Goal: Task Accomplishment & Management: Complete application form

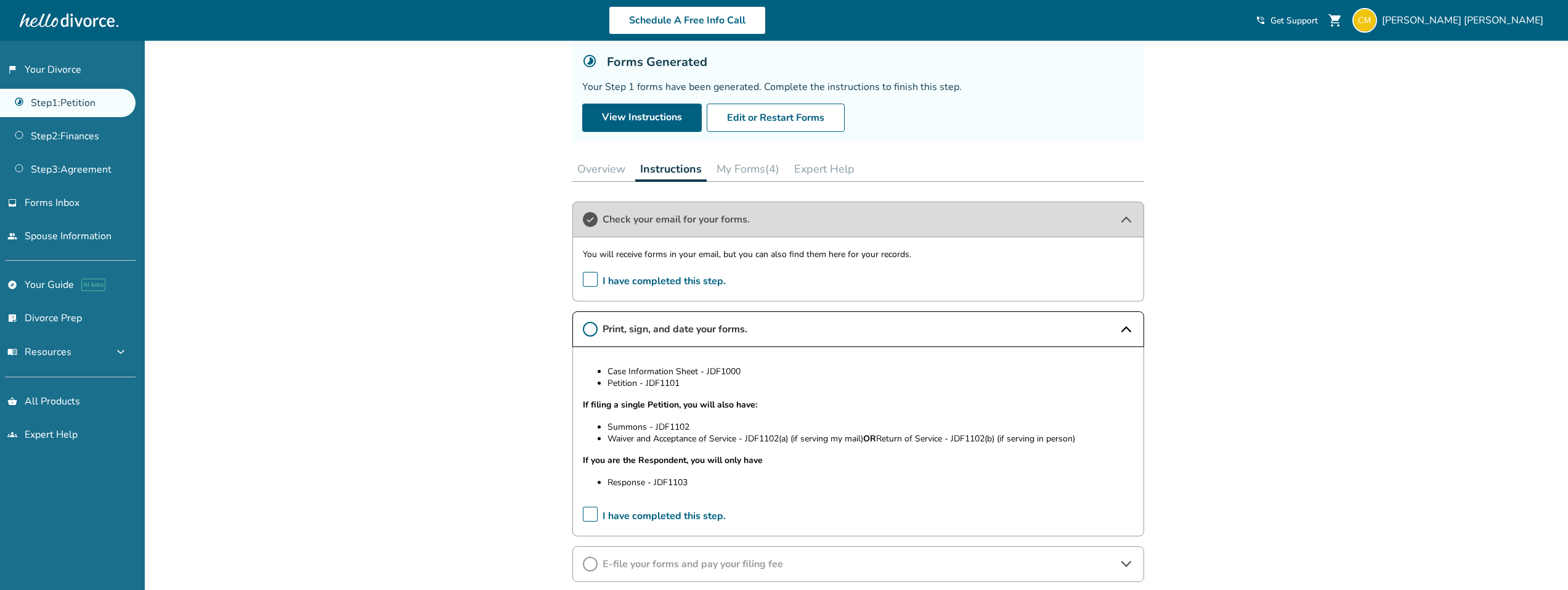
drag, startPoint x: 587, startPoint y: 507, endPoint x: 588, endPoint y: 515, distance: 8.1
click at [587, 513] on span "I have completed this step." at bounding box center [654, 516] width 143 height 19
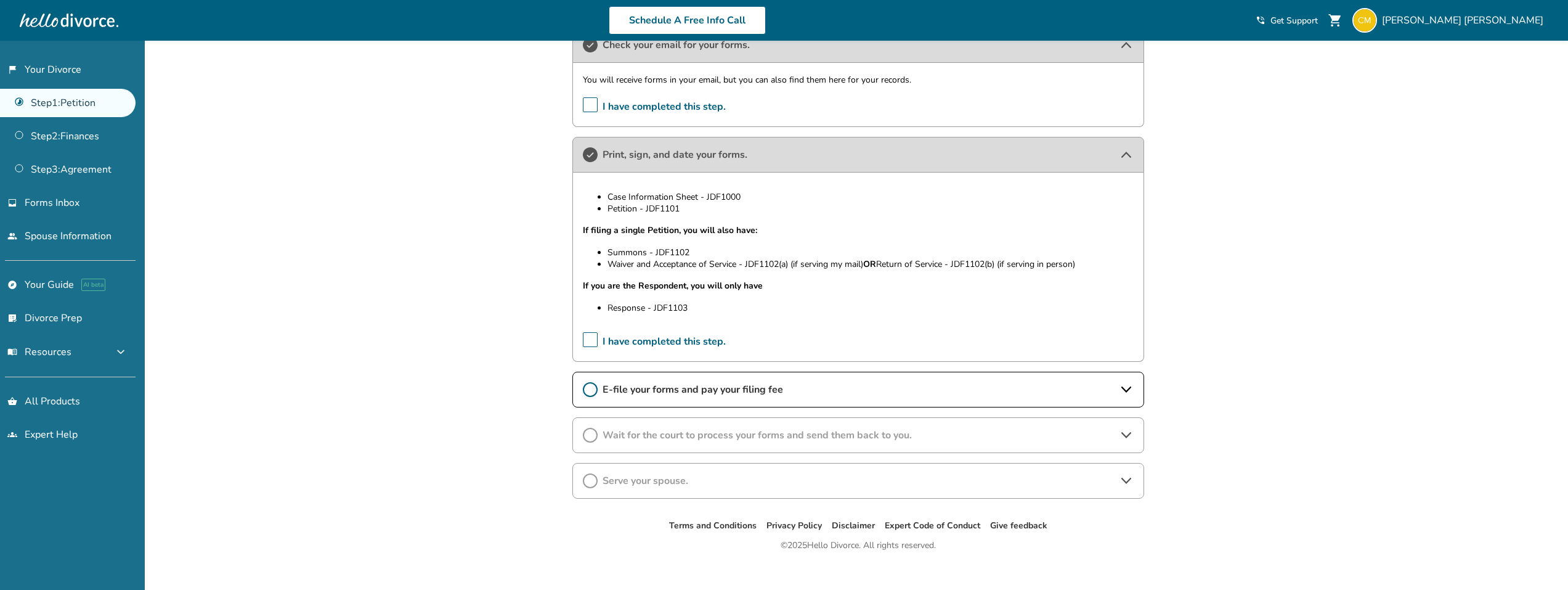
scroll to position [260, 0]
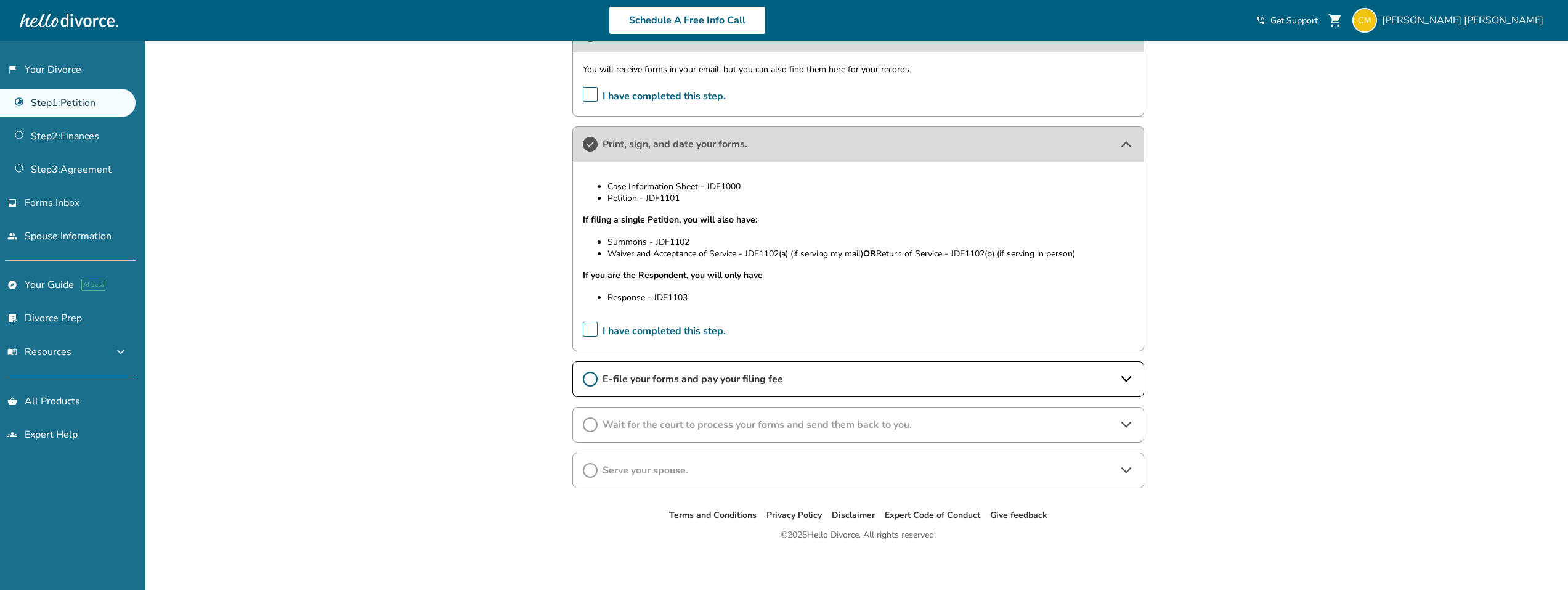
click at [604, 377] on span "E-file your forms and pay your filing fee" at bounding box center [858, 378] width 512 height 14
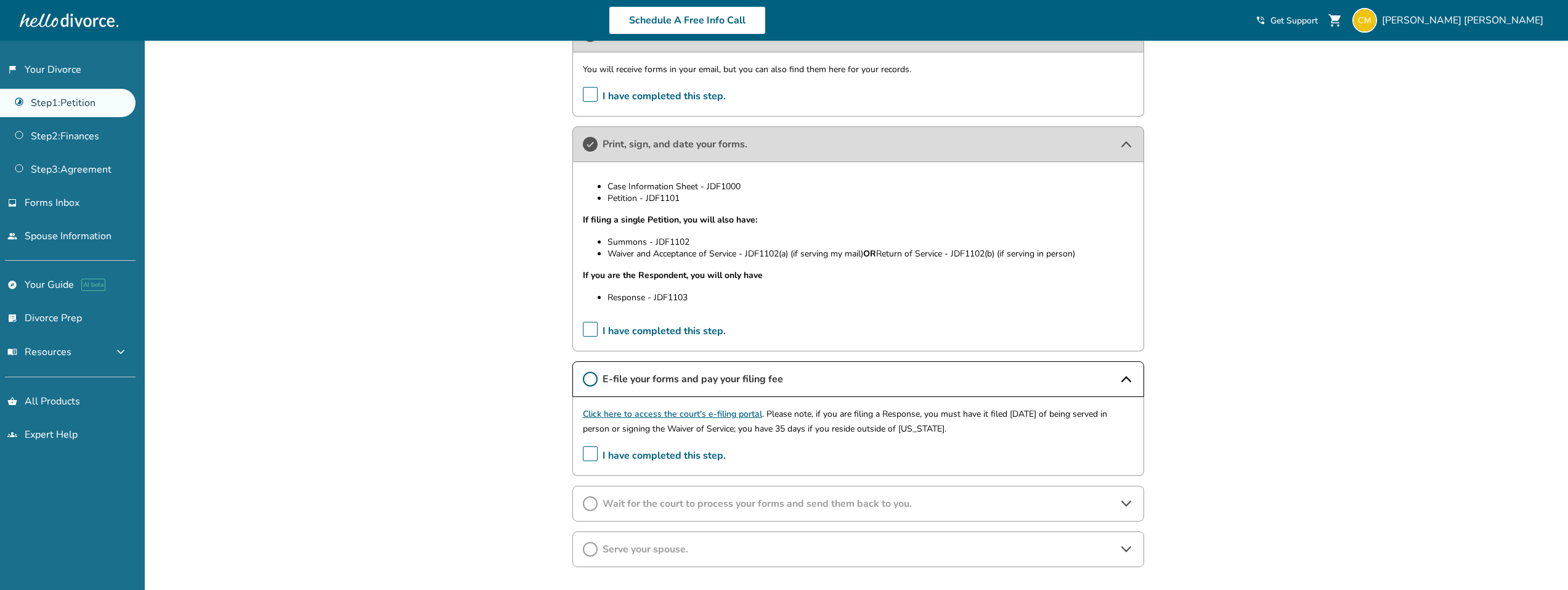
click at [592, 452] on span "I have completed this step." at bounding box center [654, 456] width 143 height 19
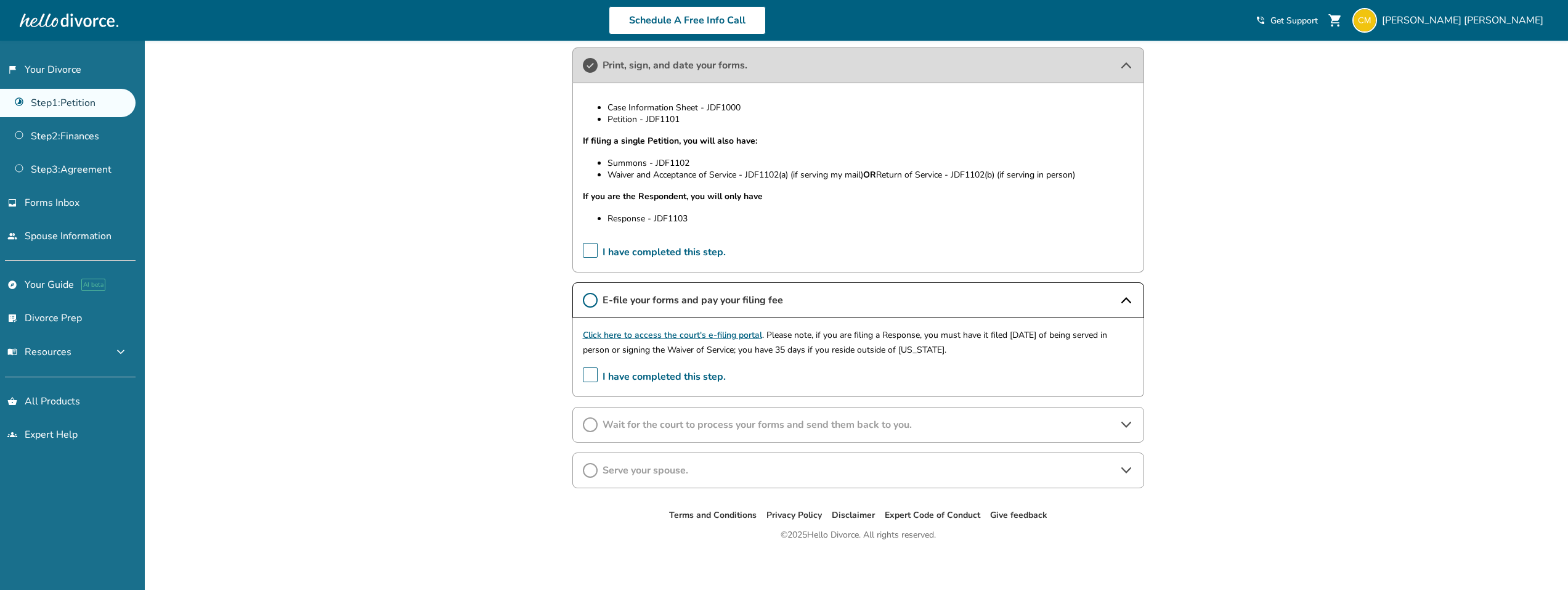
scroll to position [343, 0]
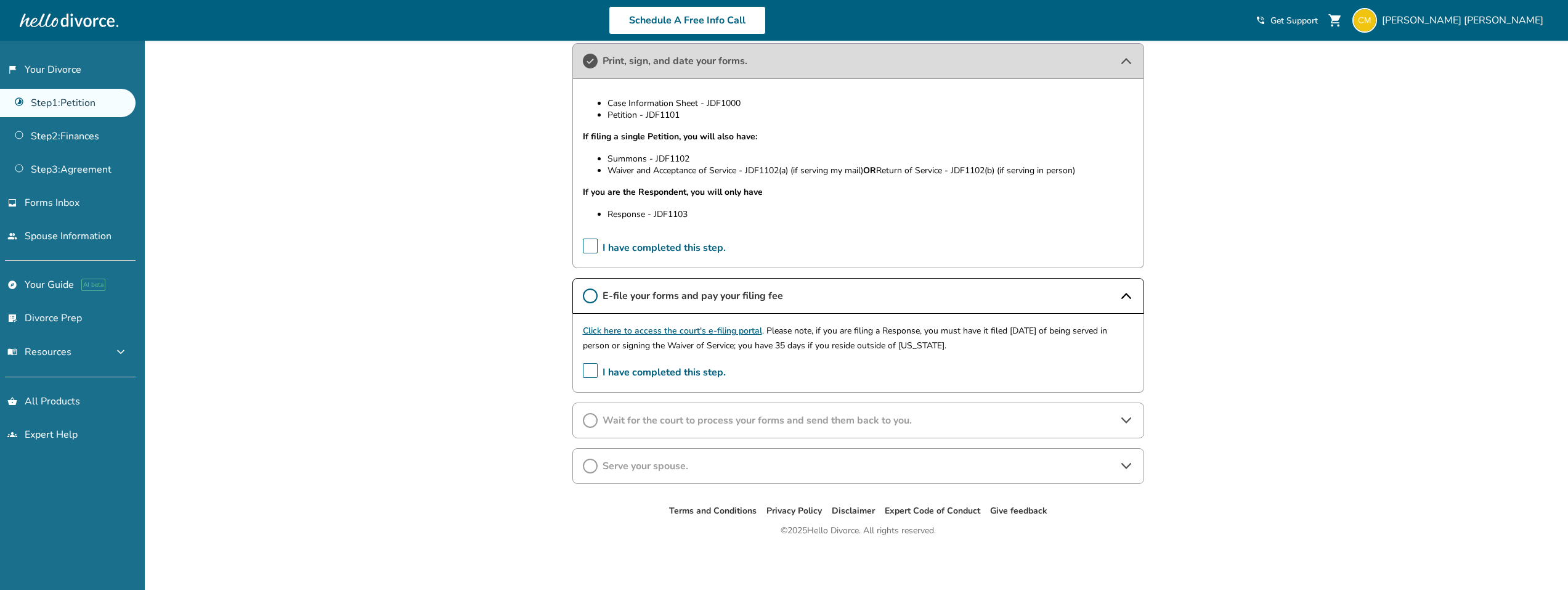
click at [589, 370] on span "I have completed this step." at bounding box center [654, 373] width 143 height 19
click at [588, 367] on span "I have completed this step." at bounding box center [654, 373] width 143 height 19
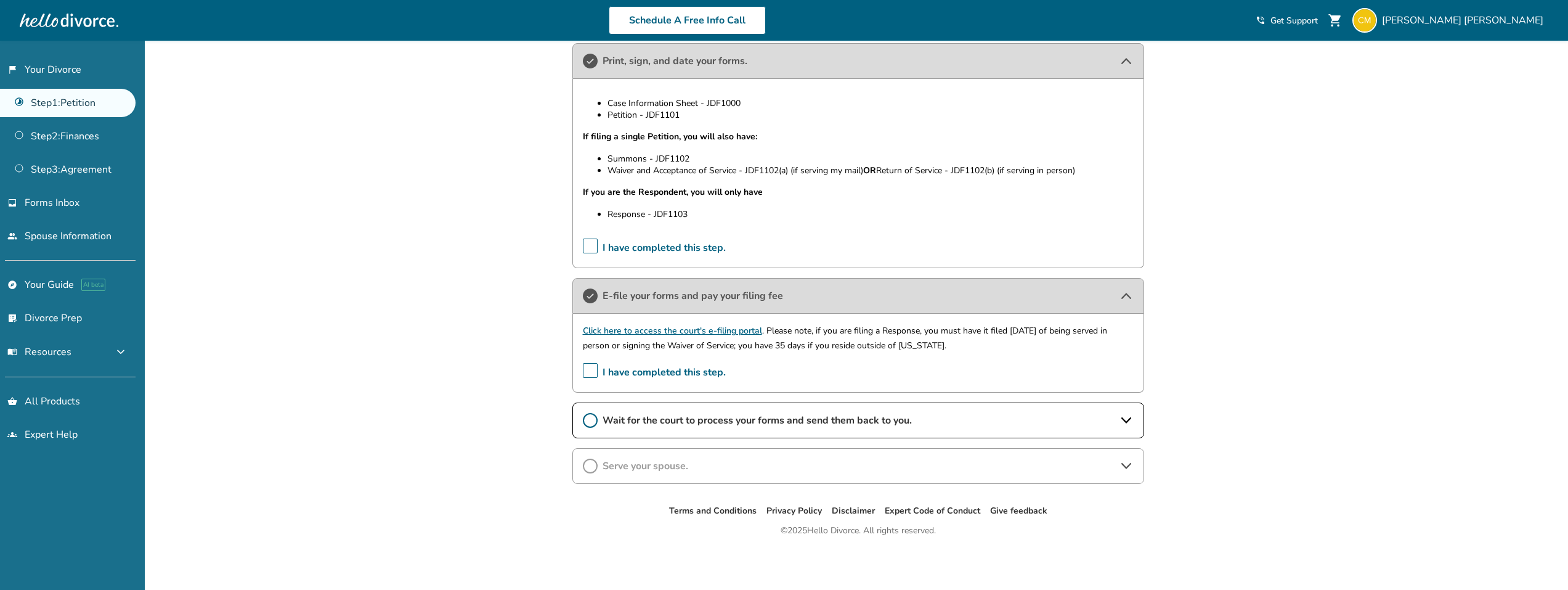
click at [1125, 420] on icon at bounding box center [1126, 420] width 10 height 6
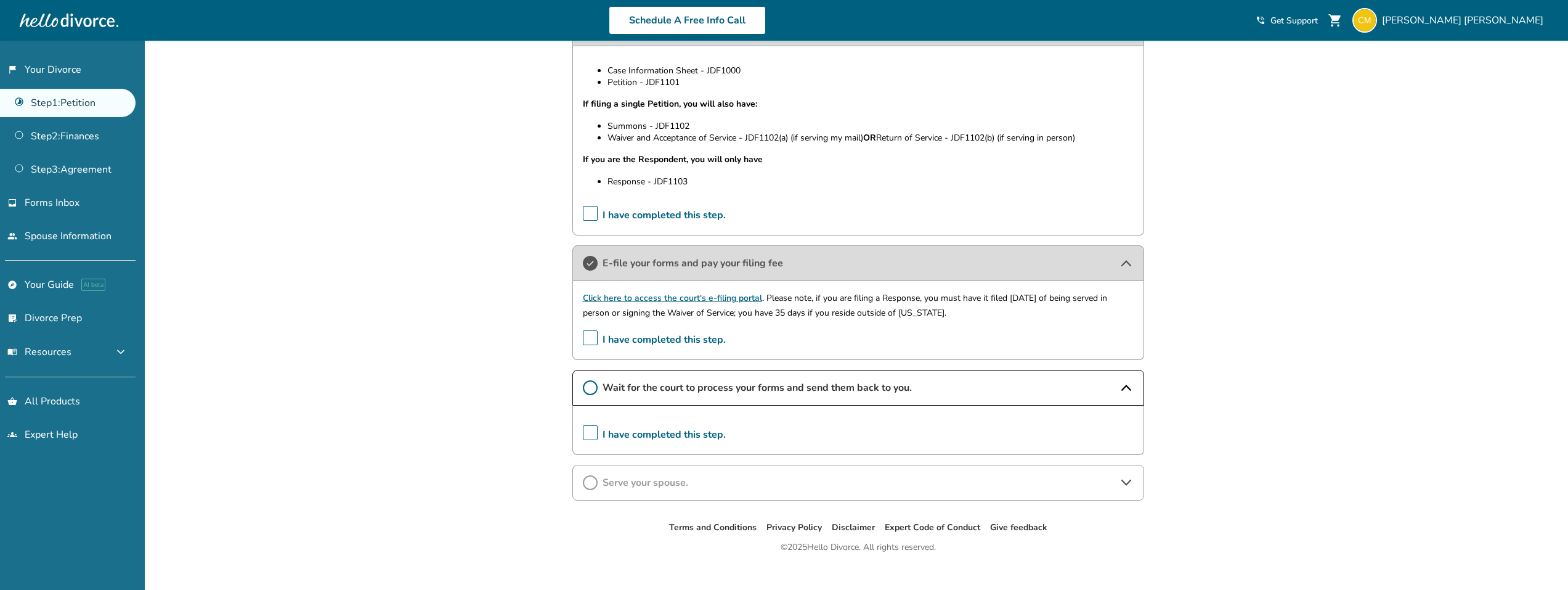
scroll to position [393, 0]
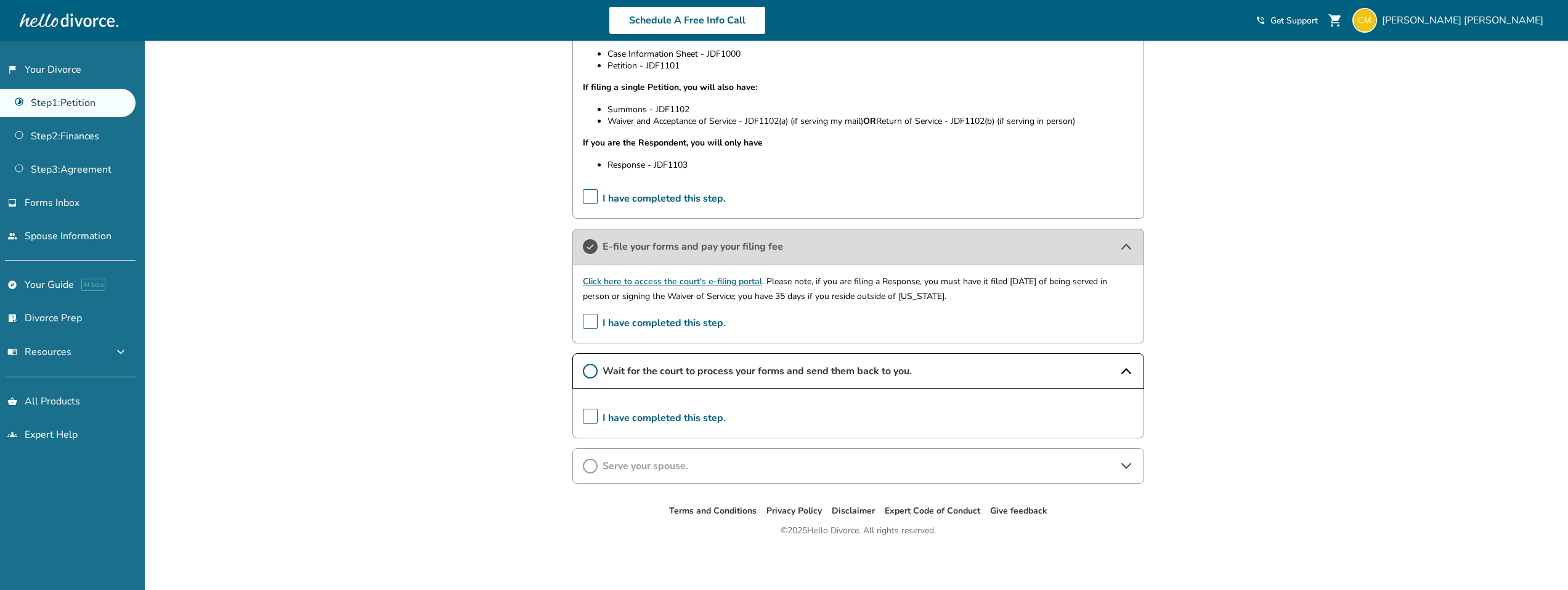
click at [1127, 465] on icon at bounding box center [1127, 465] width 15 height 15
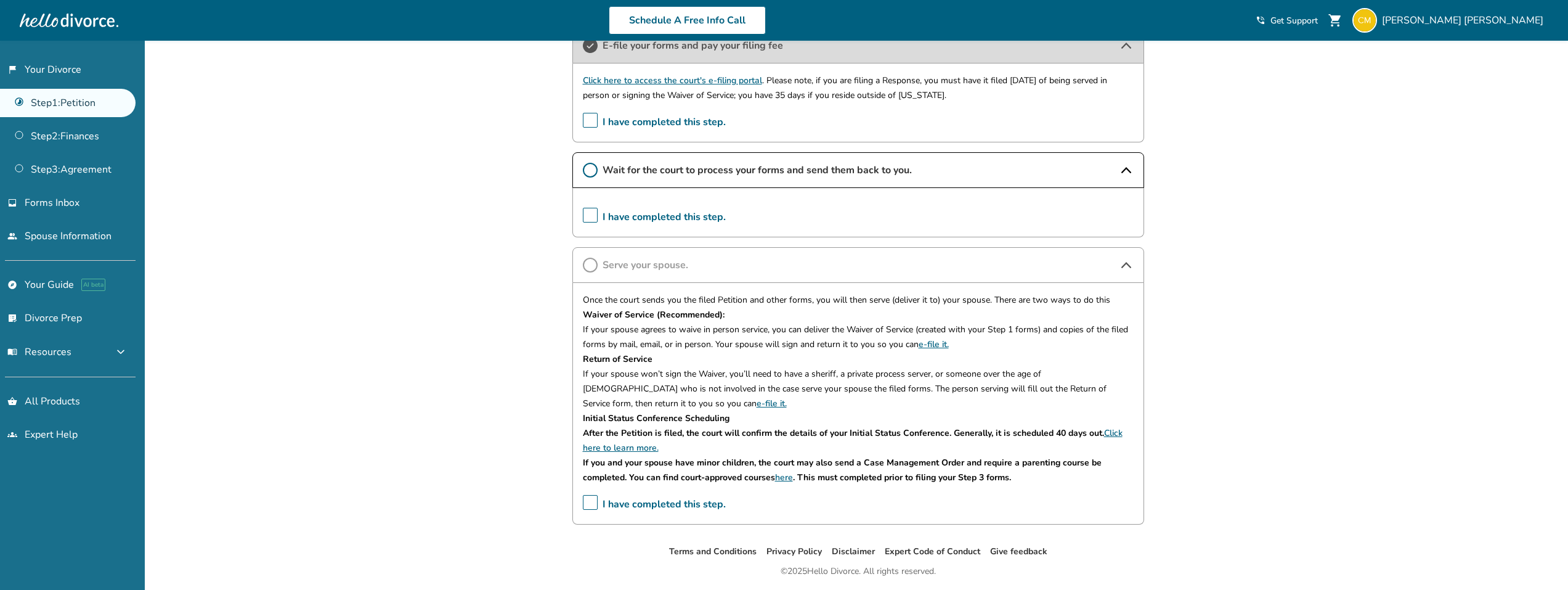
scroll to position [634, 0]
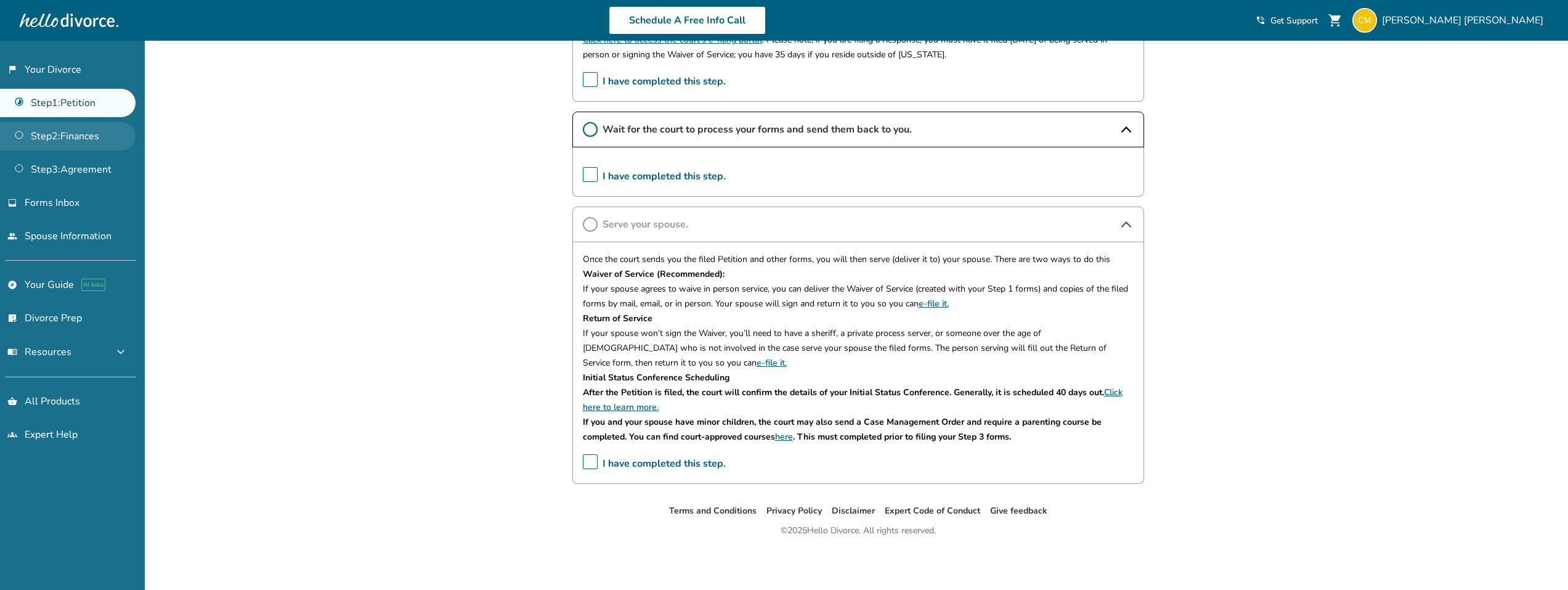
click at [93, 131] on link "Step 2 : Finances" at bounding box center [68, 137] width 136 height 29
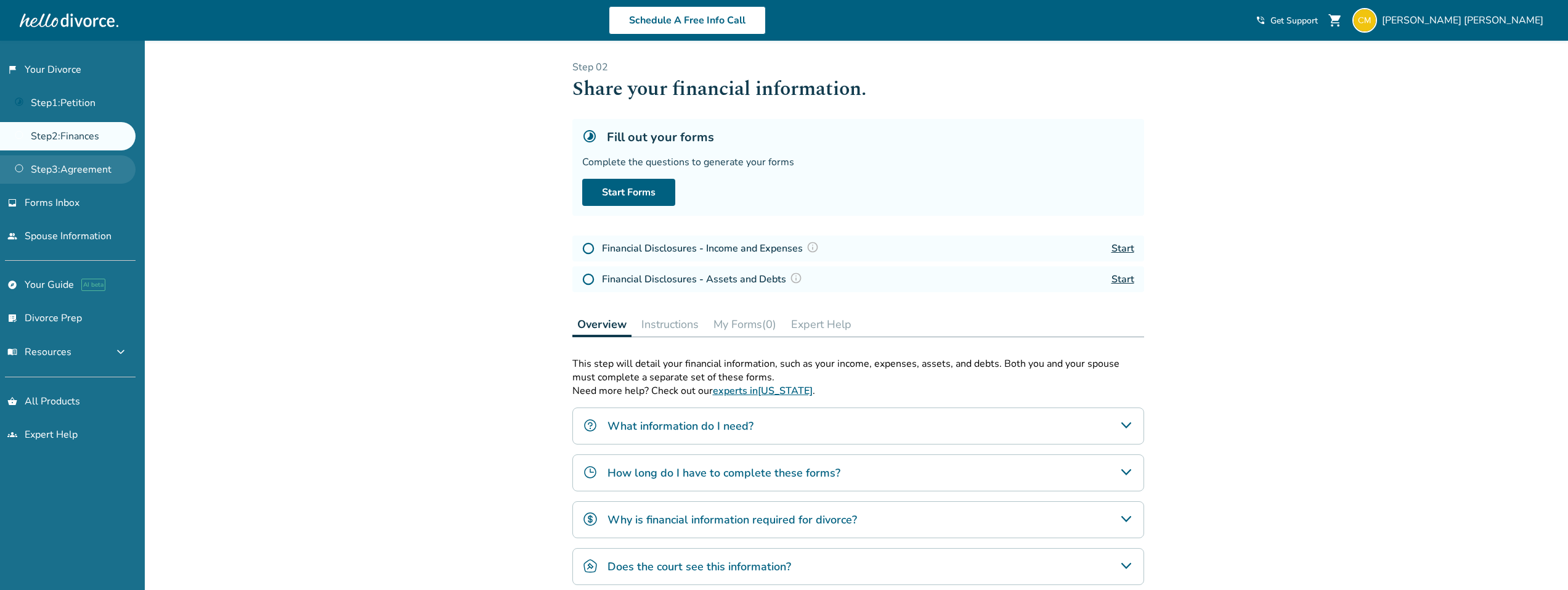
click at [85, 167] on link "Step 3 : Agreement" at bounding box center [68, 169] width 136 height 29
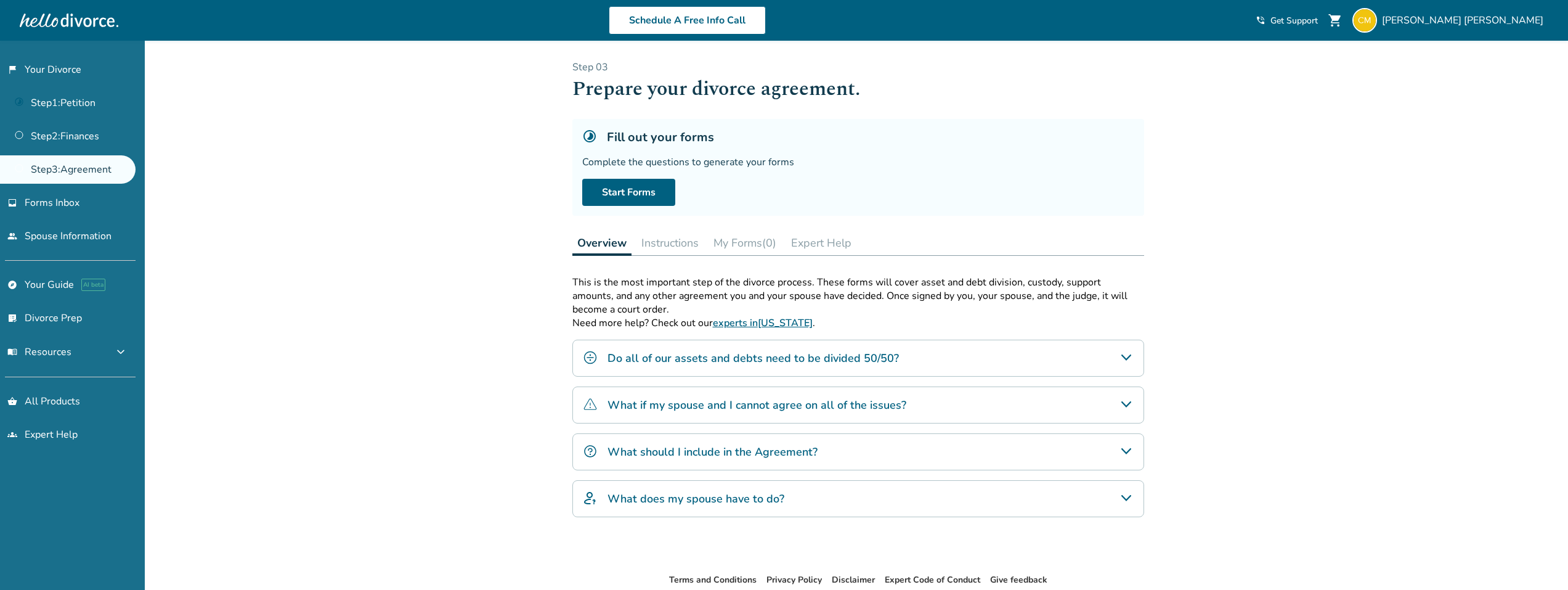
click at [1122, 357] on icon "Do all of our assets and debts need to be divided 50/50?" at bounding box center [1127, 357] width 15 height 15
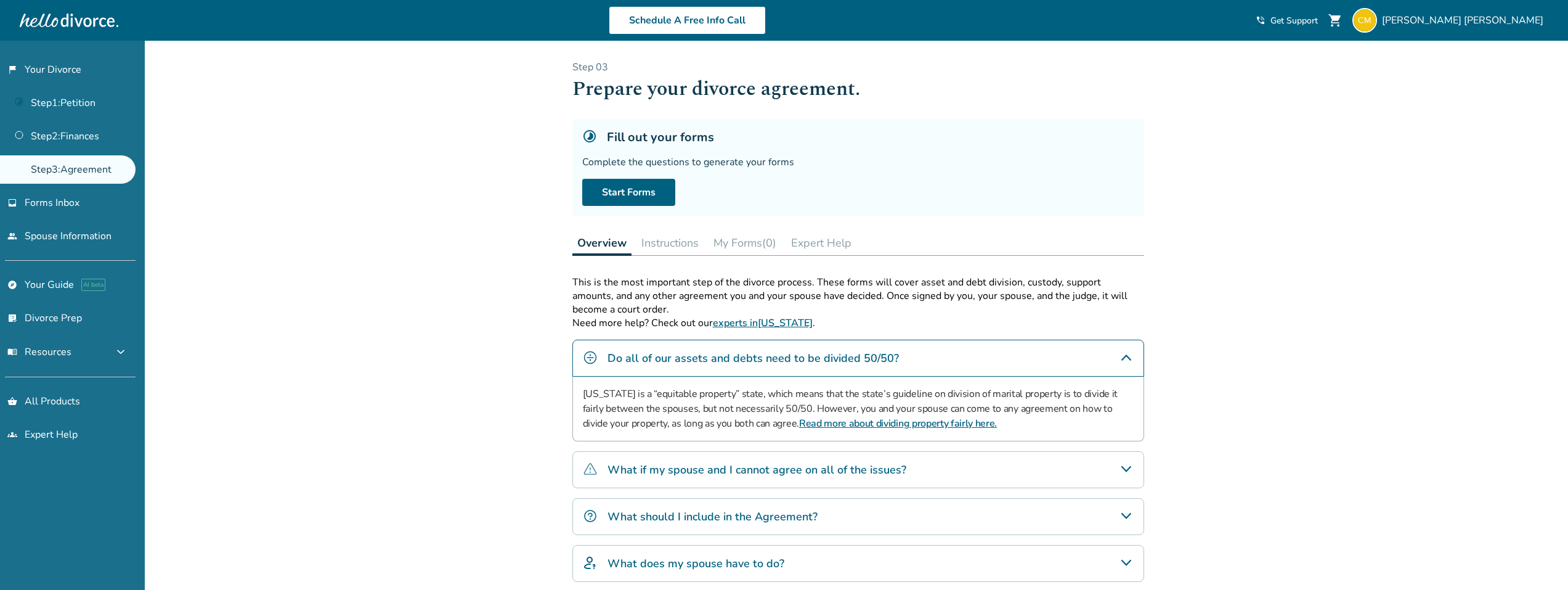
click at [679, 241] on button "Instructions" at bounding box center [670, 243] width 67 height 25
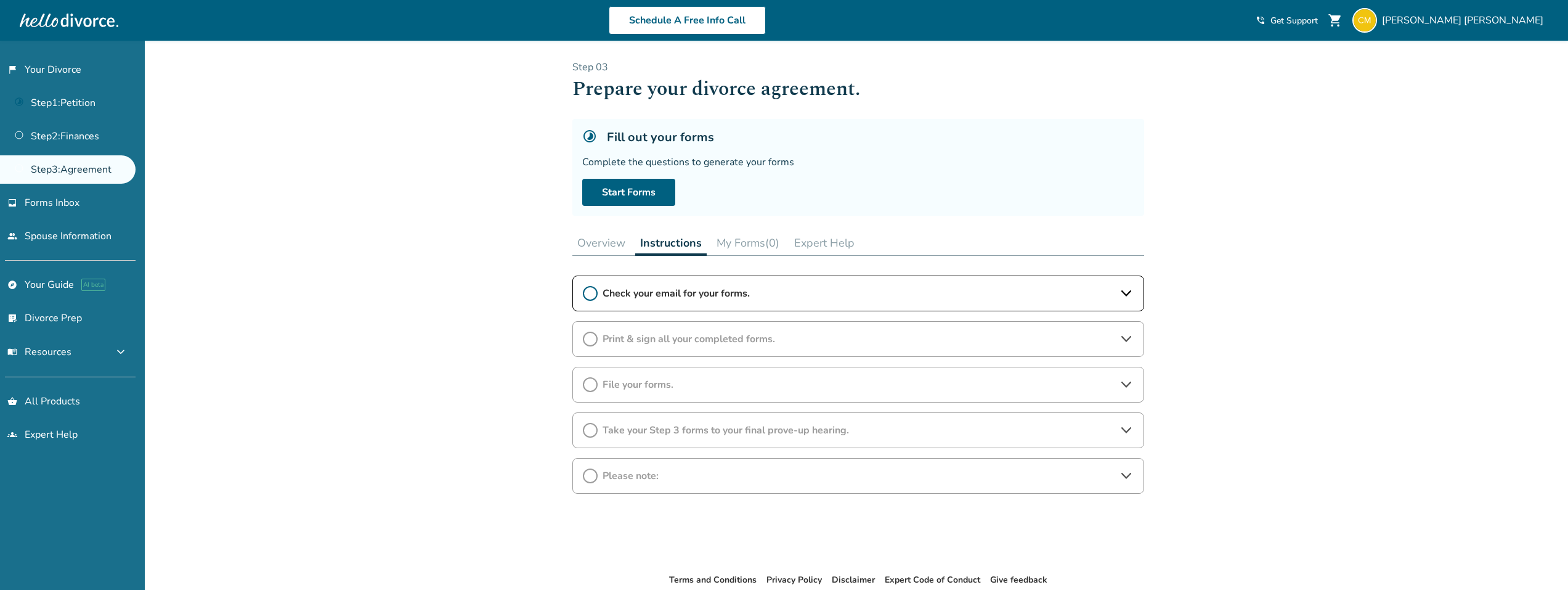
click at [1120, 289] on icon at bounding box center [1127, 293] width 15 height 15
click at [86, 104] on link "Step 1 : Petition" at bounding box center [68, 103] width 136 height 29
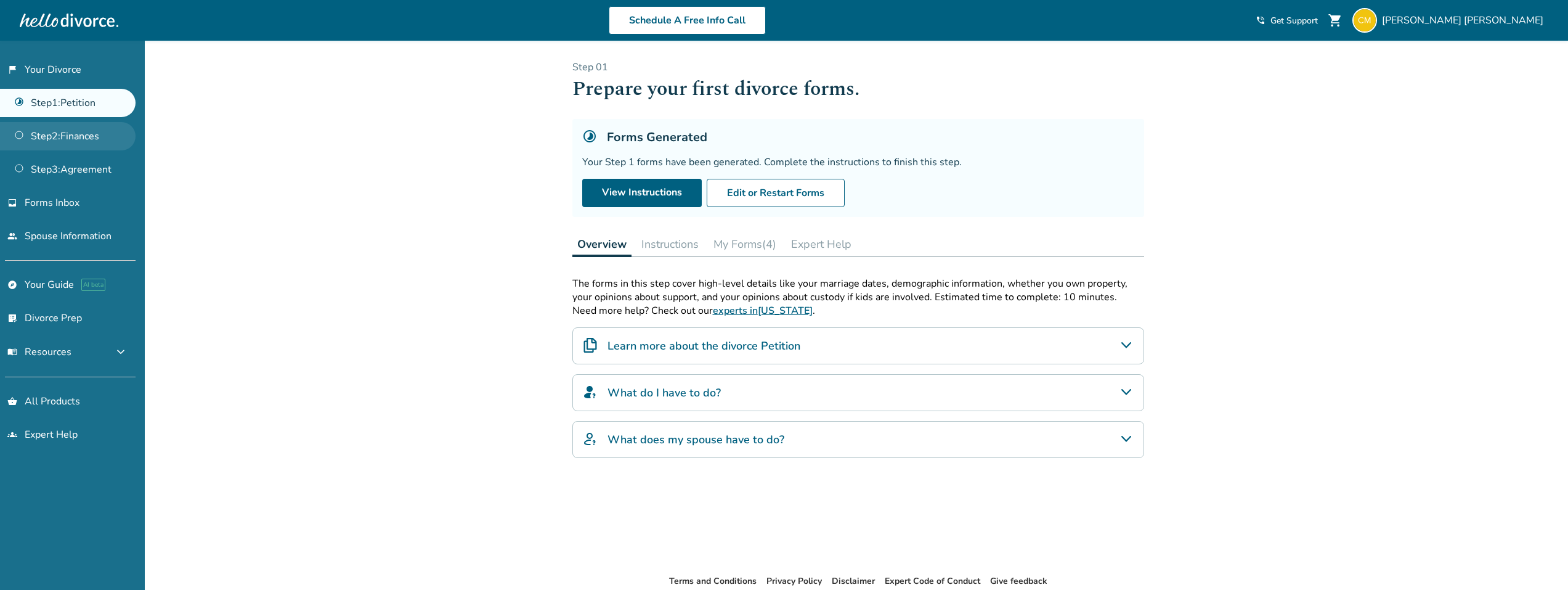
click at [85, 136] on link "Step 2 : Finances" at bounding box center [68, 137] width 136 height 29
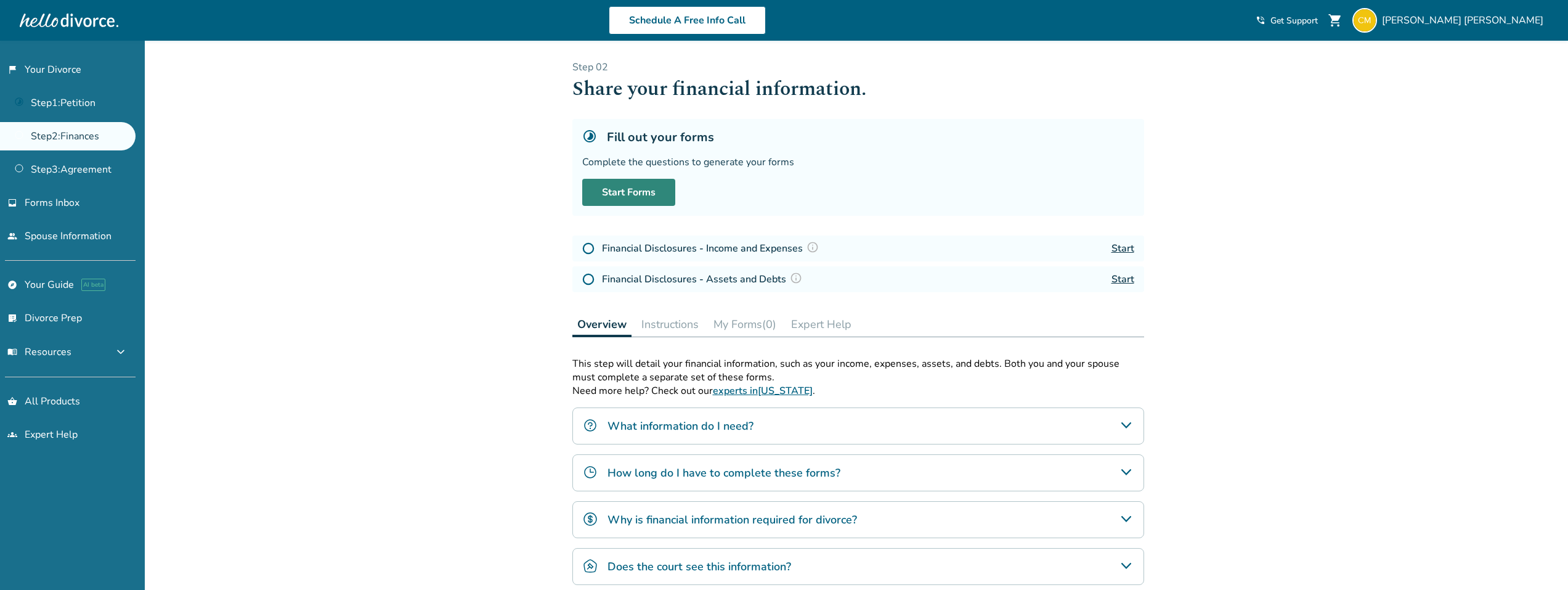
click at [639, 192] on link "Start Forms" at bounding box center [628, 192] width 93 height 27
